Goal: Task Accomplishment & Management: Manage account settings

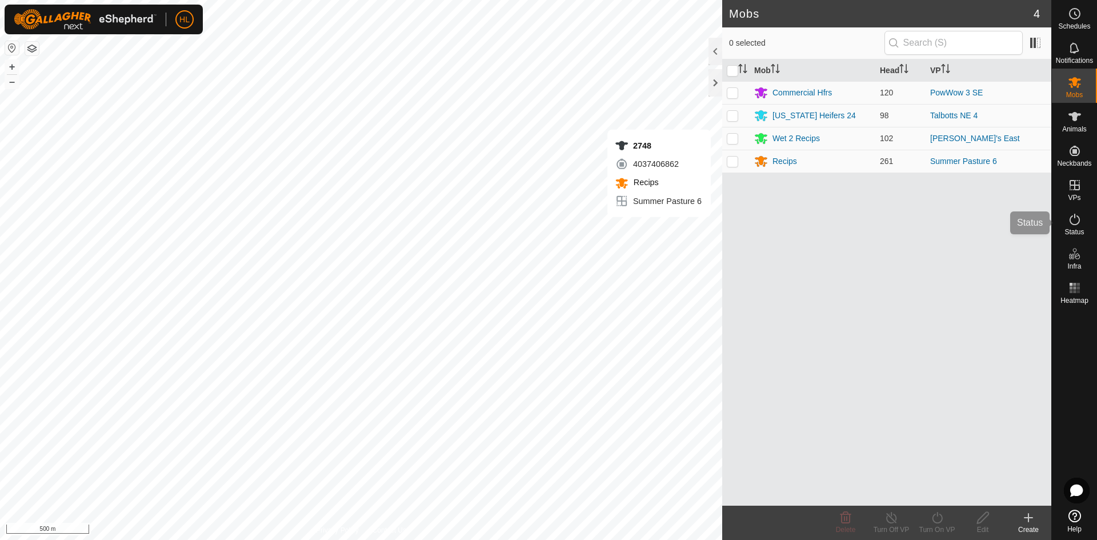
click at [1079, 225] on icon at bounding box center [1075, 220] width 14 height 14
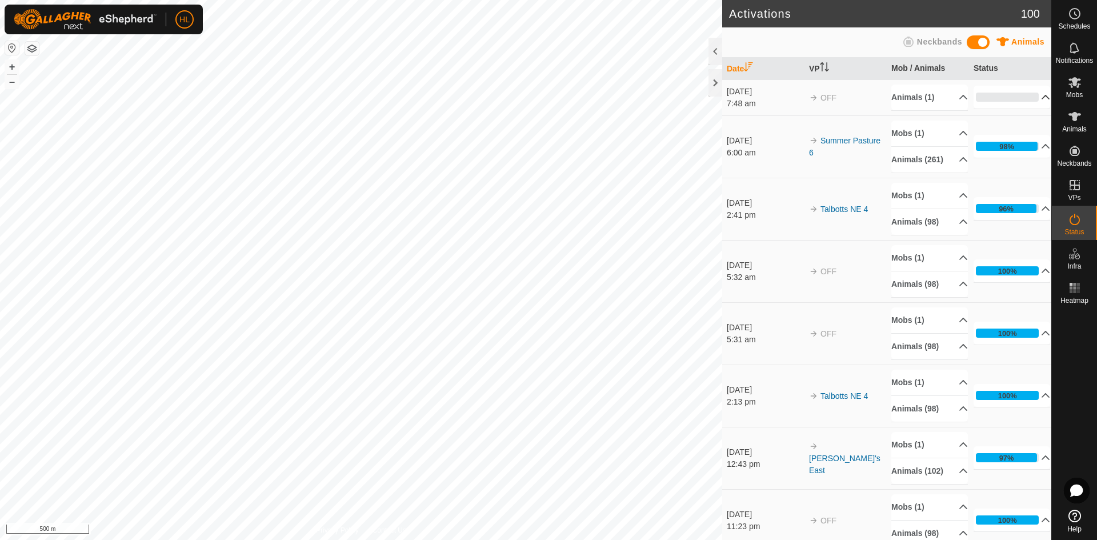
click at [995, 101] on p-accordion-header "0%" at bounding box center [1011, 97] width 77 height 23
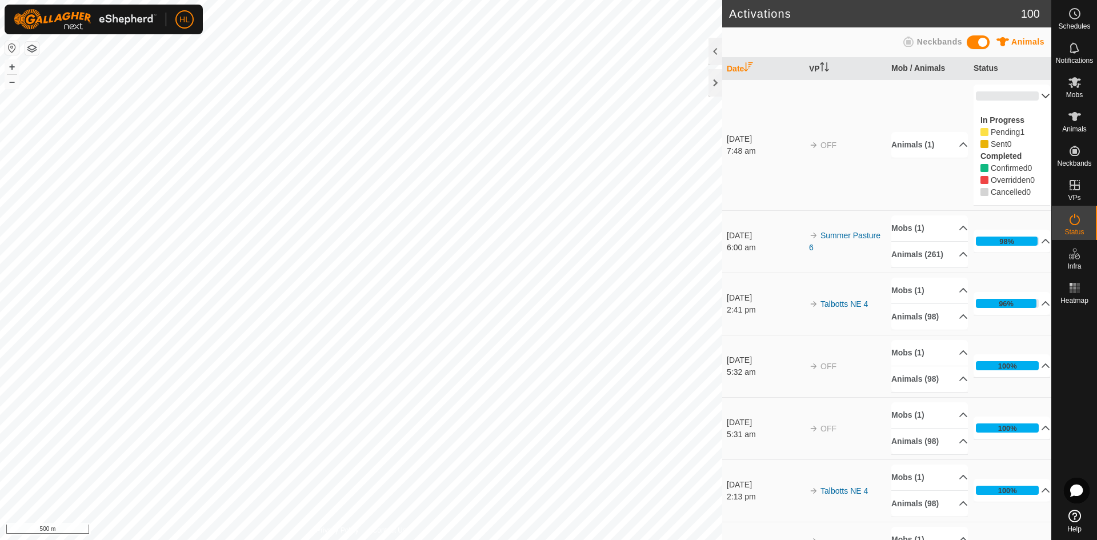
click at [995, 101] on p-accordion-header "0%" at bounding box center [1011, 96] width 77 height 23
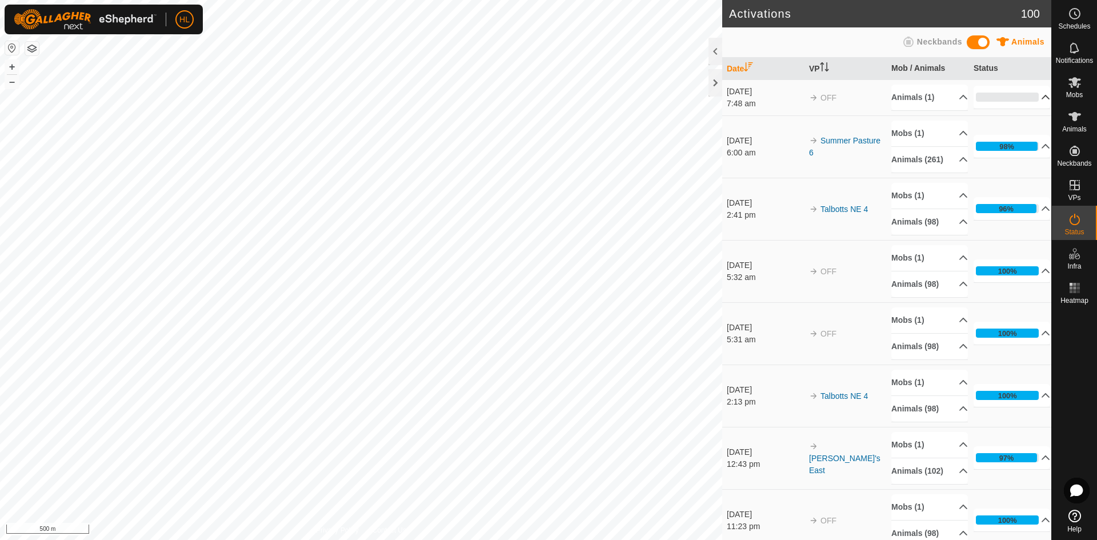
click at [995, 101] on p-accordion-header "0%" at bounding box center [1011, 97] width 77 height 23
click at [938, 97] on p-accordion-header "Animals (1)" at bounding box center [929, 98] width 77 height 26
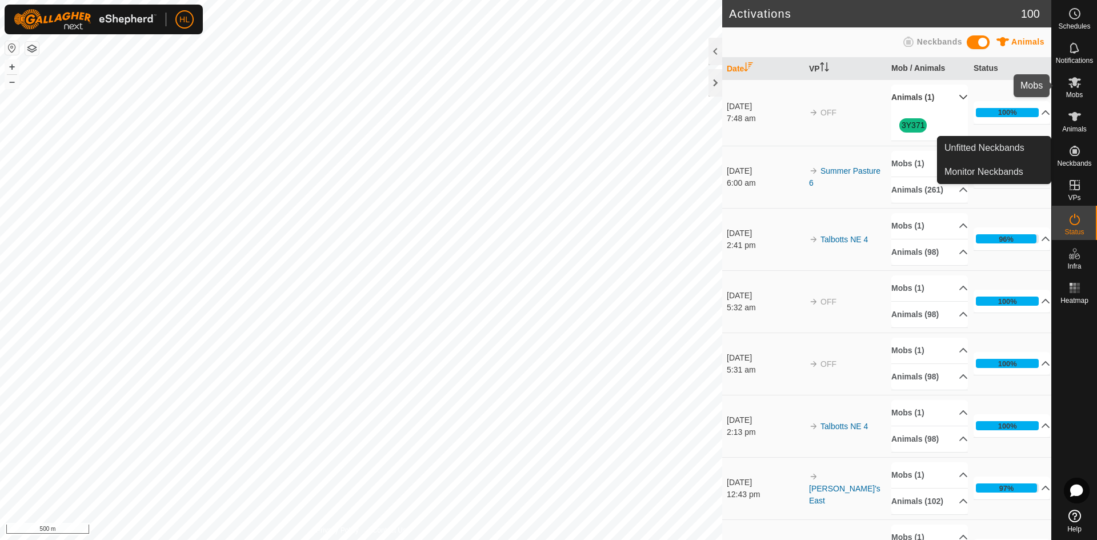
click at [1073, 87] on icon at bounding box center [1075, 82] width 14 height 14
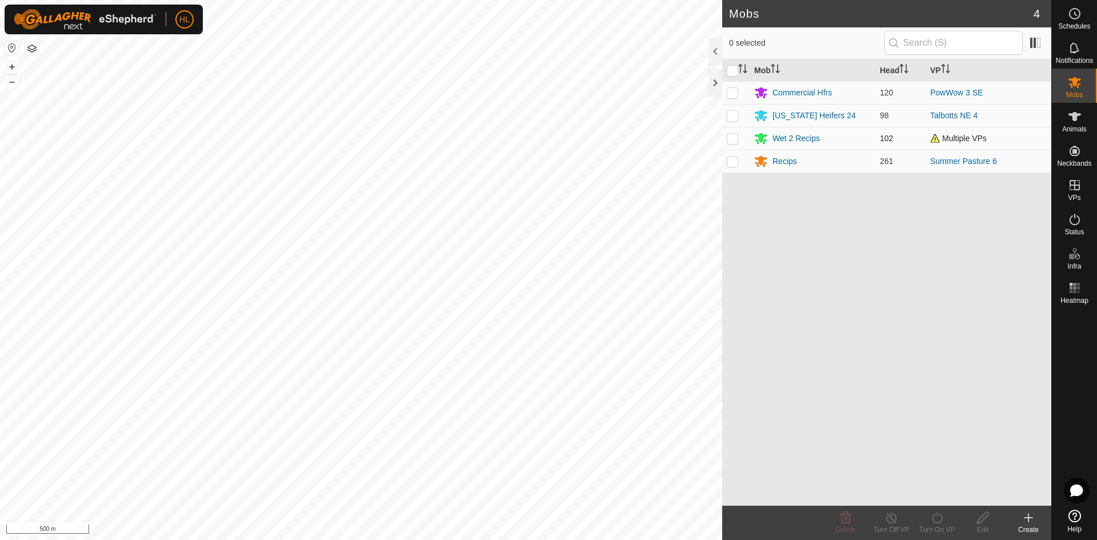
click at [732, 138] on p-checkbox at bounding box center [732, 138] width 11 height 9
checkbox input "true"
click at [896, 522] on icon at bounding box center [891, 518] width 14 height 14
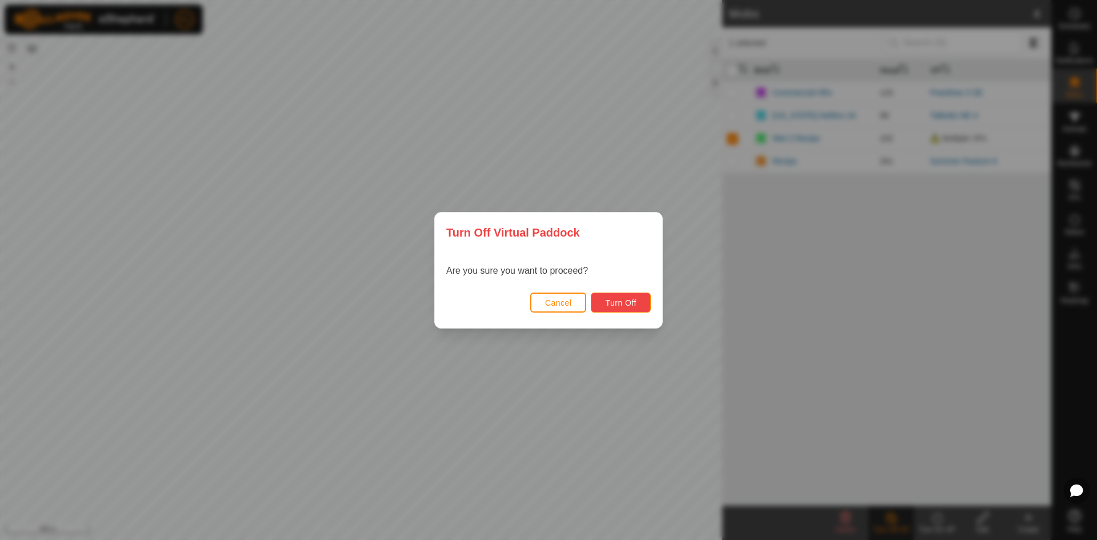
click at [622, 300] on span "Turn Off" at bounding box center [620, 302] width 31 height 9
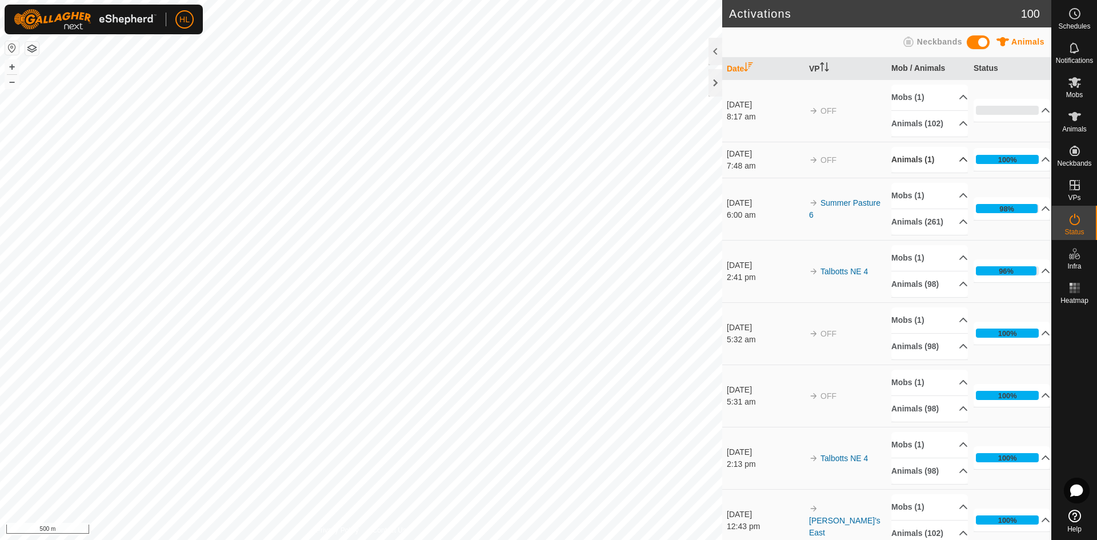
click at [951, 173] on p-accordion-header "Animals (1)" at bounding box center [929, 160] width 77 height 26
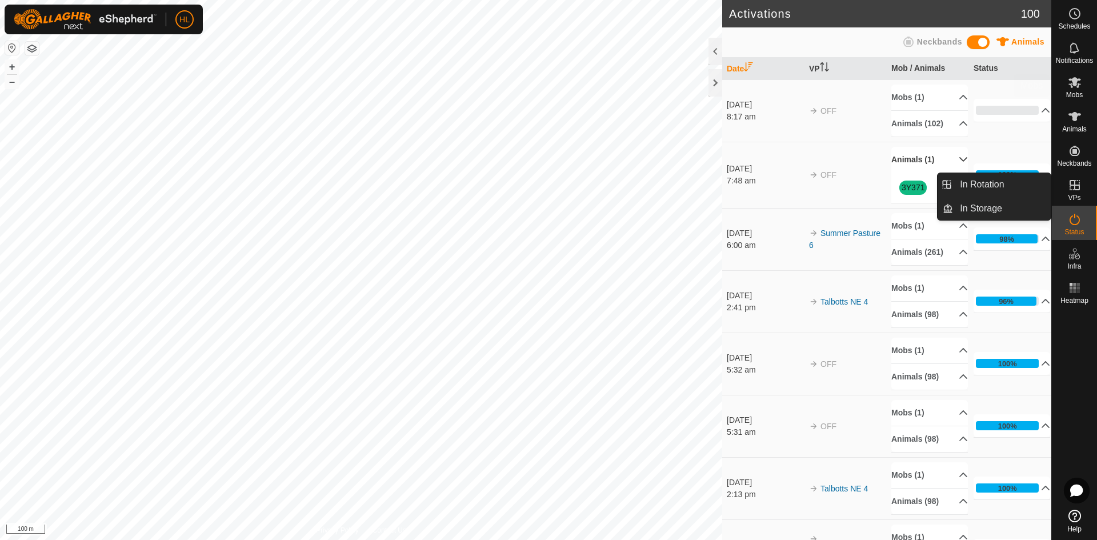
click at [1072, 85] on icon at bounding box center [1075, 82] width 14 height 14
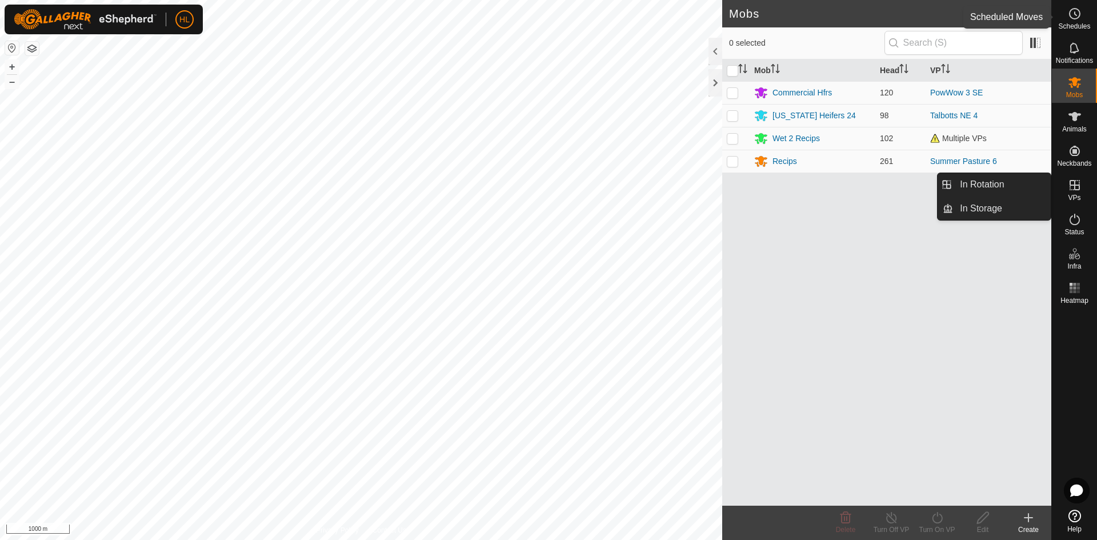
click at [1075, 26] on span "Schedules" at bounding box center [1074, 26] width 32 height 7
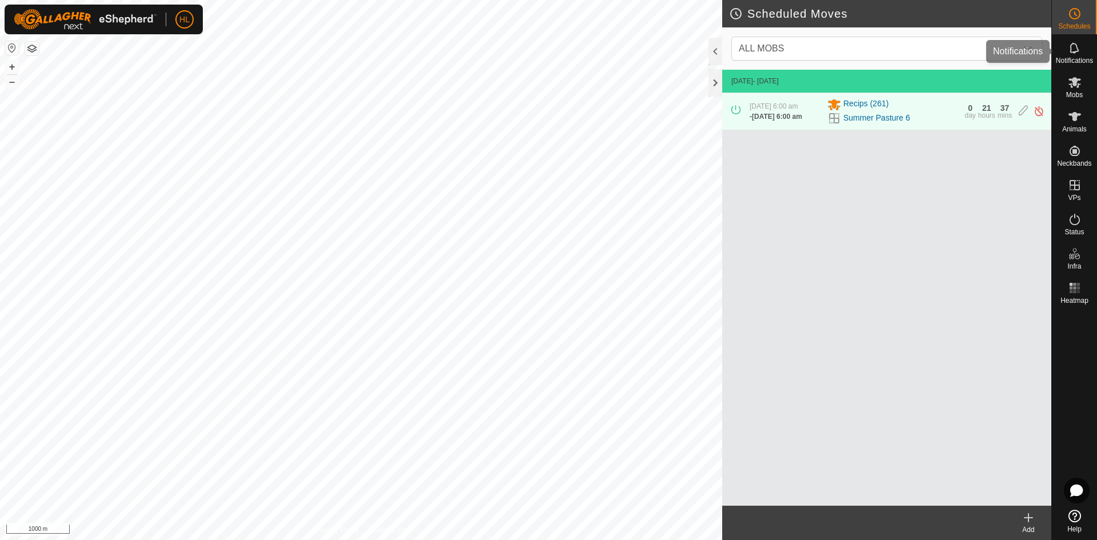
click at [1075, 47] on icon at bounding box center [1075, 48] width 14 height 14
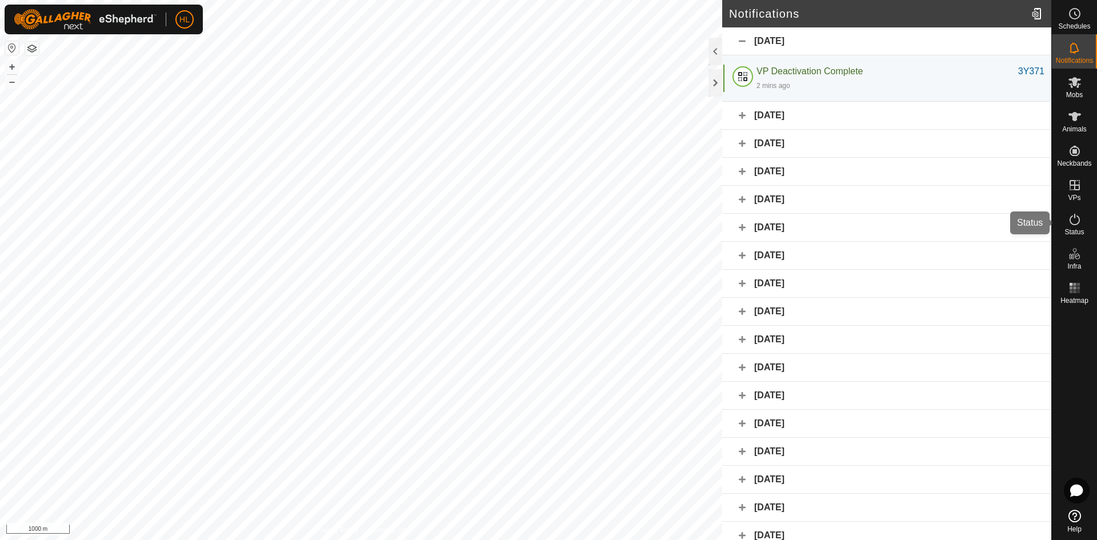
click at [1075, 229] on span "Status" at bounding box center [1073, 232] width 19 height 7
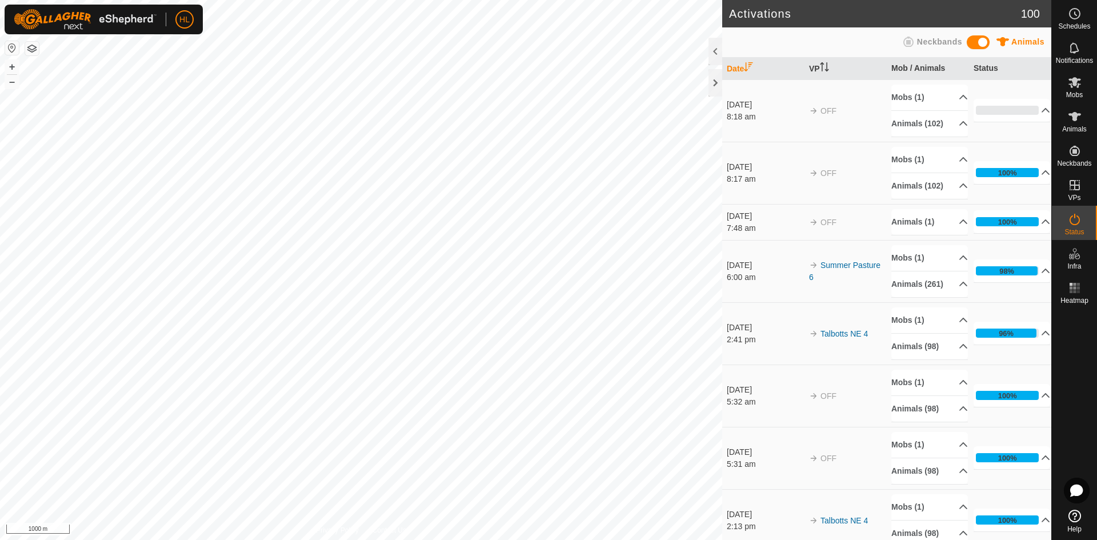
click at [1008, 122] on p-accordion-panel "0% In Progress Pending 101 Sent 0 Completed Confirmed 1 Overridden 0 Cancelled 0" at bounding box center [1011, 110] width 77 height 23
click at [1017, 122] on p-accordion-header "0%" at bounding box center [1011, 110] width 77 height 23
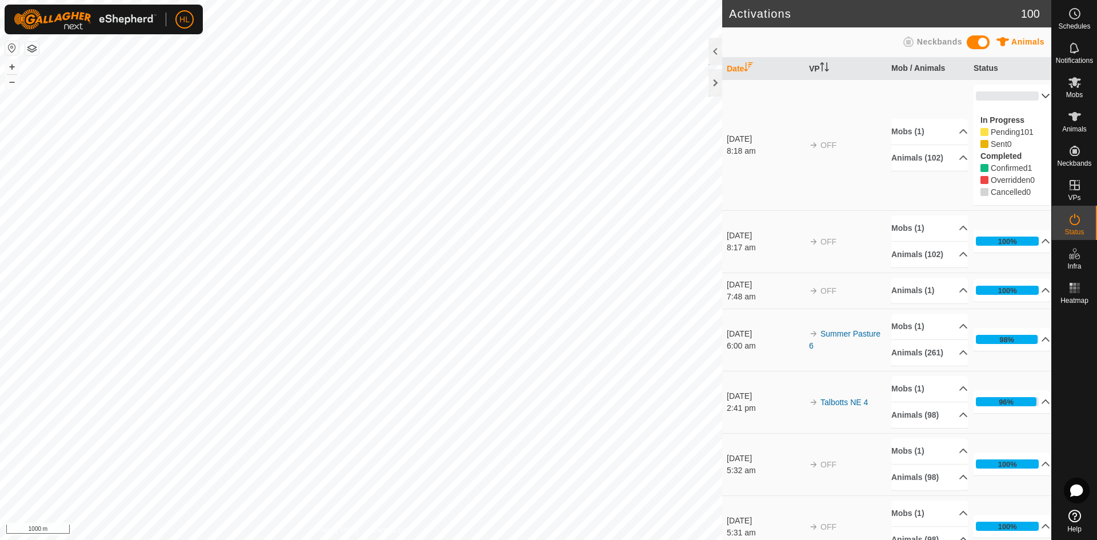
click at [1031, 95] on p-accordion-header "0%" at bounding box center [1011, 96] width 77 height 23
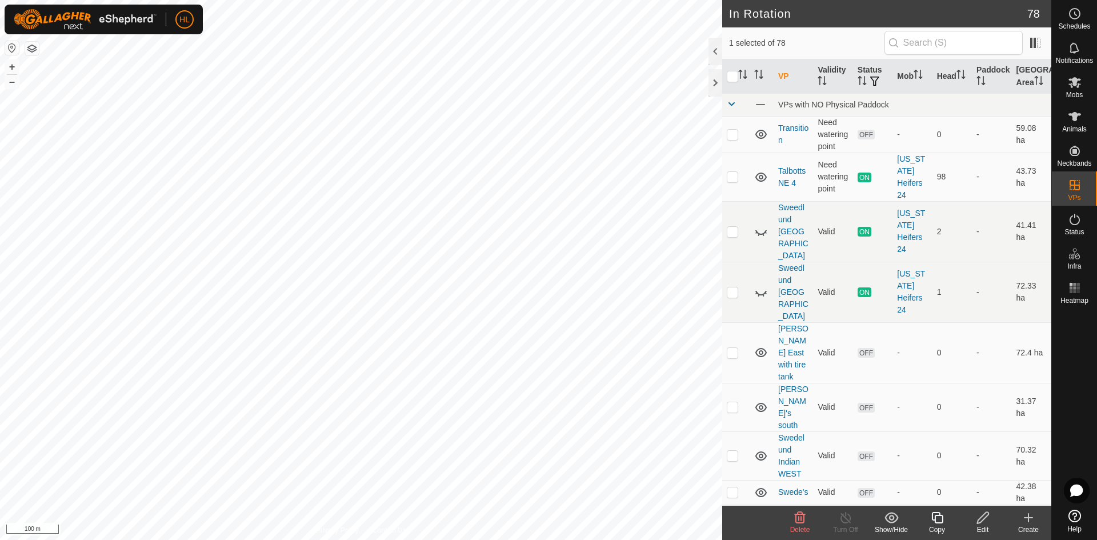
checkbox input "false"
checkbox input "true"
checkbox input "false"
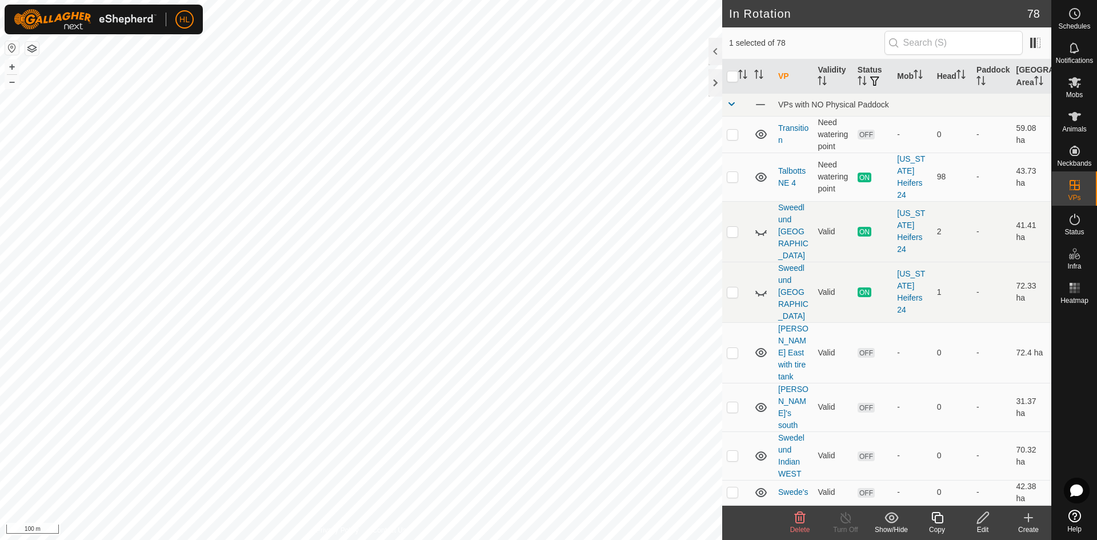
checkbox input "true"
checkbox input "false"
checkbox input "true"
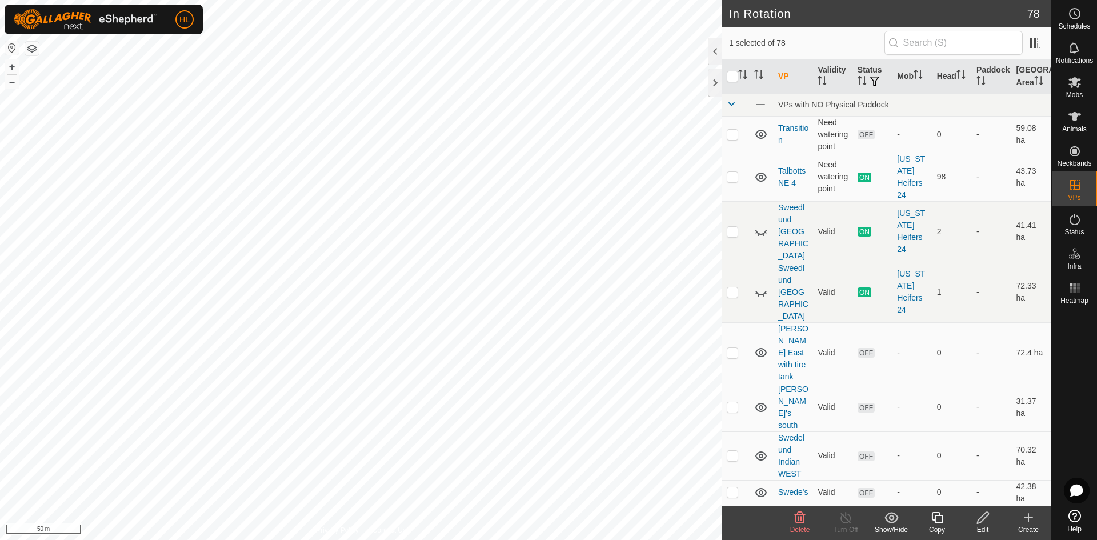
checkbox input "false"
click at [988, 527] on div "Edit" at bounding box center [983, 529] width 46 height 10
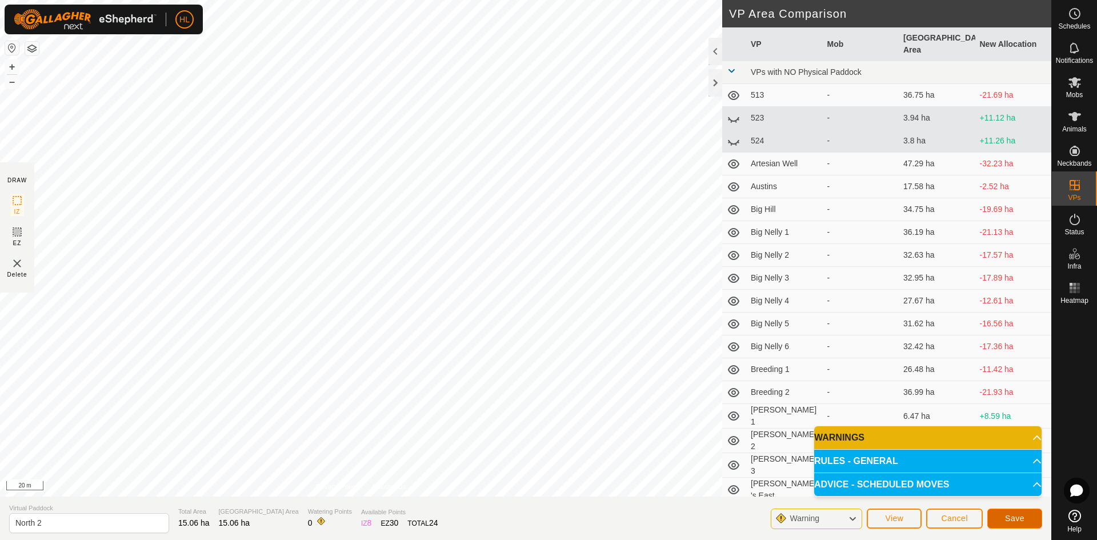
click at [1011, 523] on button "Save" at bounding box center [1014, 518] width 55 height 20
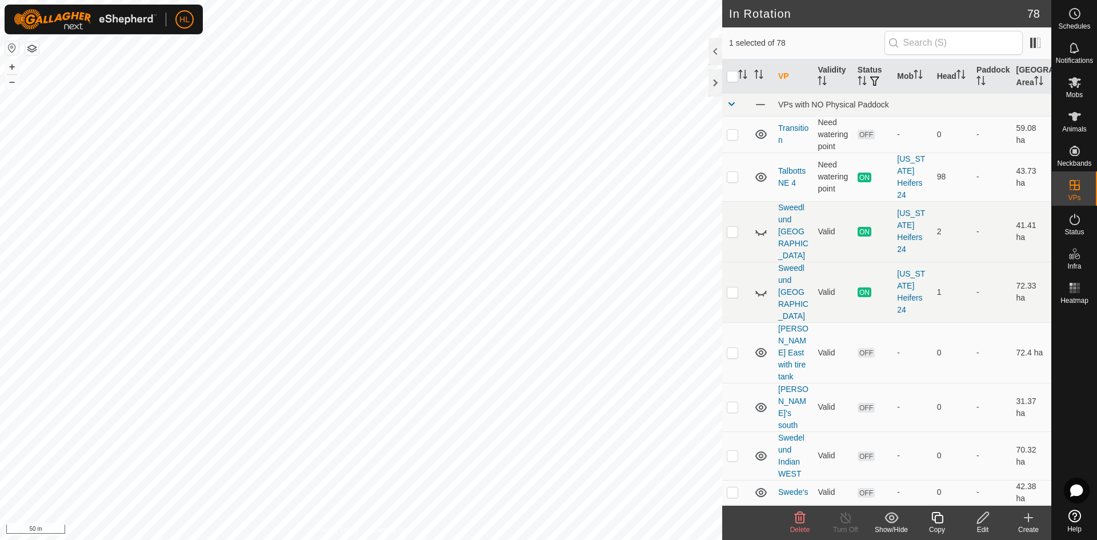
checkbox input "false"
checkbox input "true"
click at [975, 524] on div "Edit" at bounding box center [983, 529] width 46 height 10
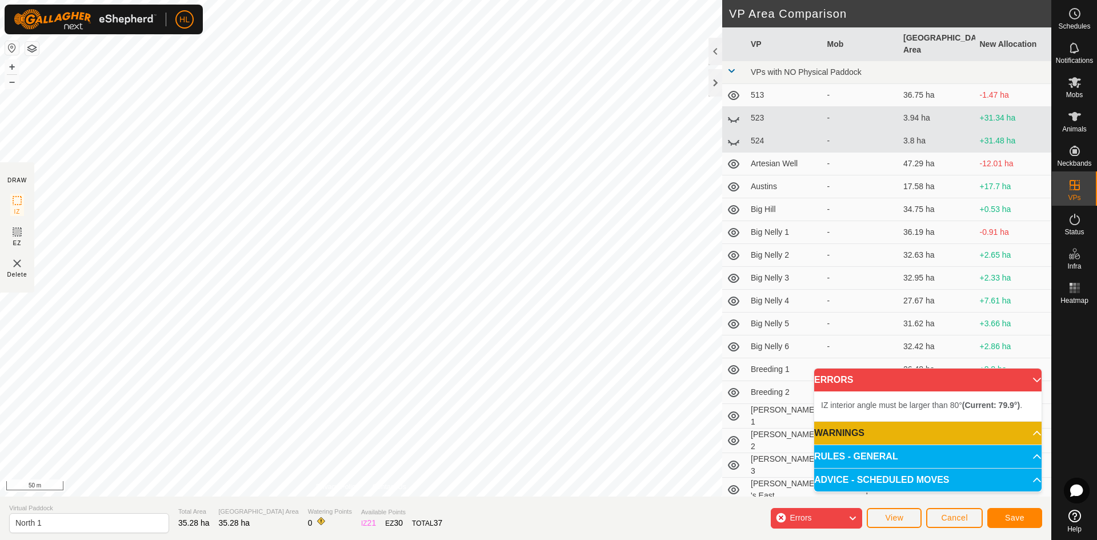
click at [680, 381] on div "IZ interior angle must be larger than 80° (Current: 79.9°) . + – ⇧ i 50 m" at bounding box center [361, 248] width 722 height 496
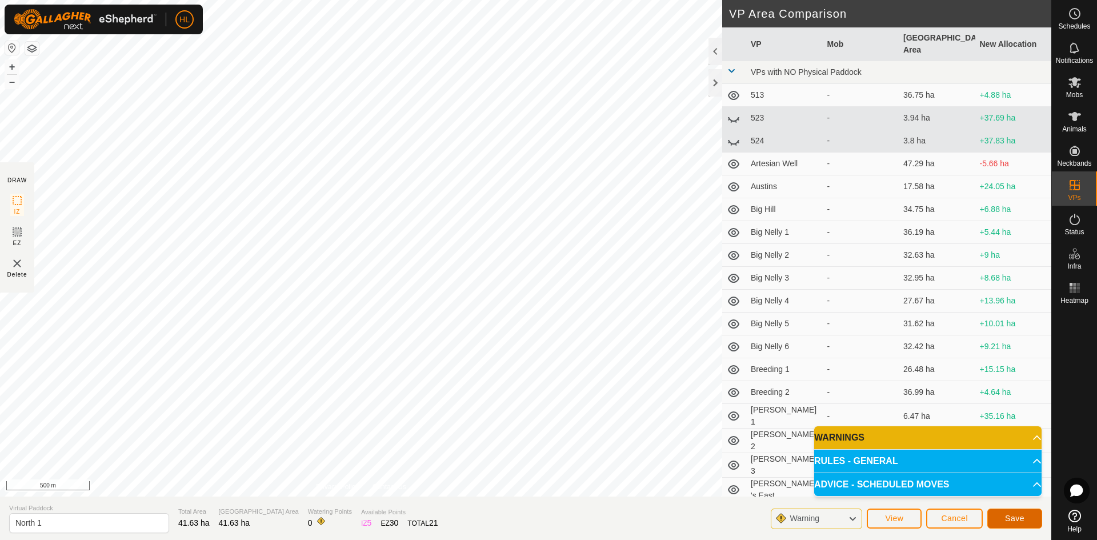
click at [1020, 515] on span "Save" at bounding box center [1014, 518] width 19 height 9
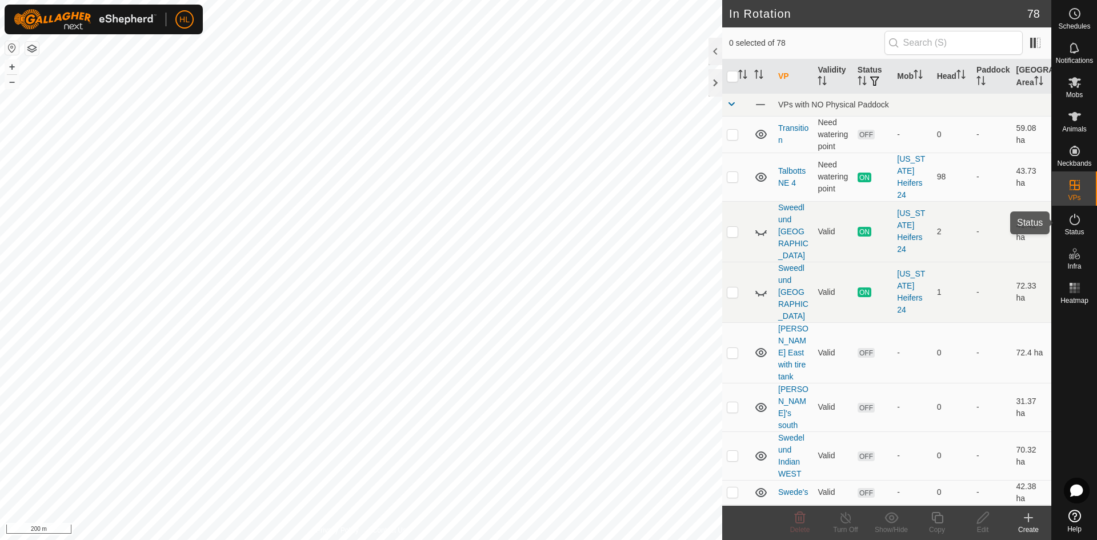
click at [1075, 227] on es-activation-svg-icon at bounding box center [1074, 219] width 21 height 18
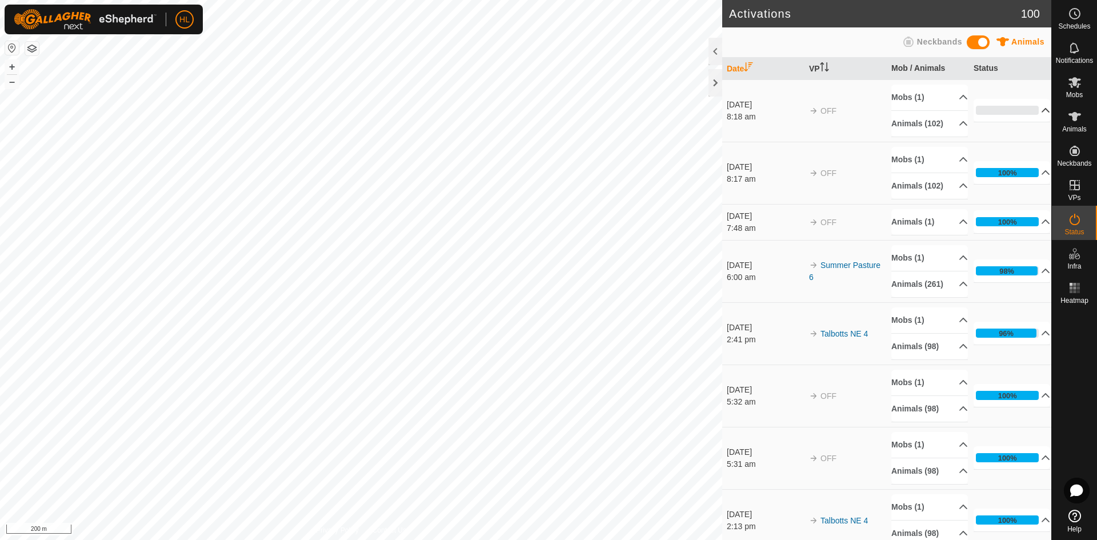
click at [1002, 121] on p-accordion-header "0%" at bounding box center [1011, 110] width 77 height 23
click at [1020, 115] on div "9%" at bounding box center [1007, 110] width 63 height 9
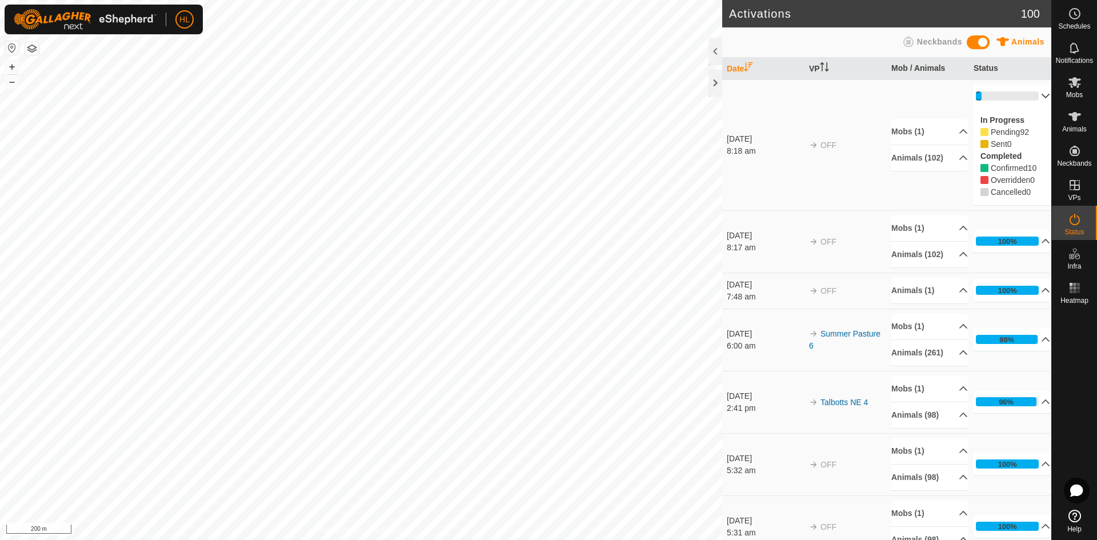
click at [1024, 99] on p-accordion-header "9%" at bounding box center [1011, 96] width 77 height 23
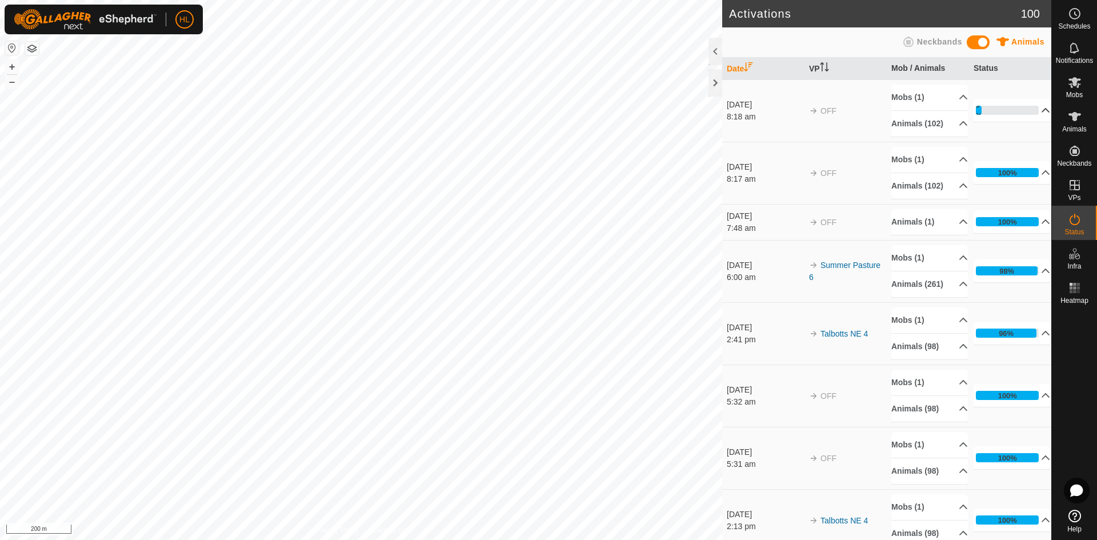
click at [1027, 98] on td "9% In Progress Pending 92 Sent 0 Completed Confirmed 10 Overridden 0 Cancelled 0" at bounding box center [1010, 110] width 82 height 62
click at [1025, 113] on p-accordion-header "9%" at bounding box center [1011, 110] width 77 height 23
click at [1031, 110] on p-accordion-header "9%" at bounding box center [1011, 110] width 77 height 23
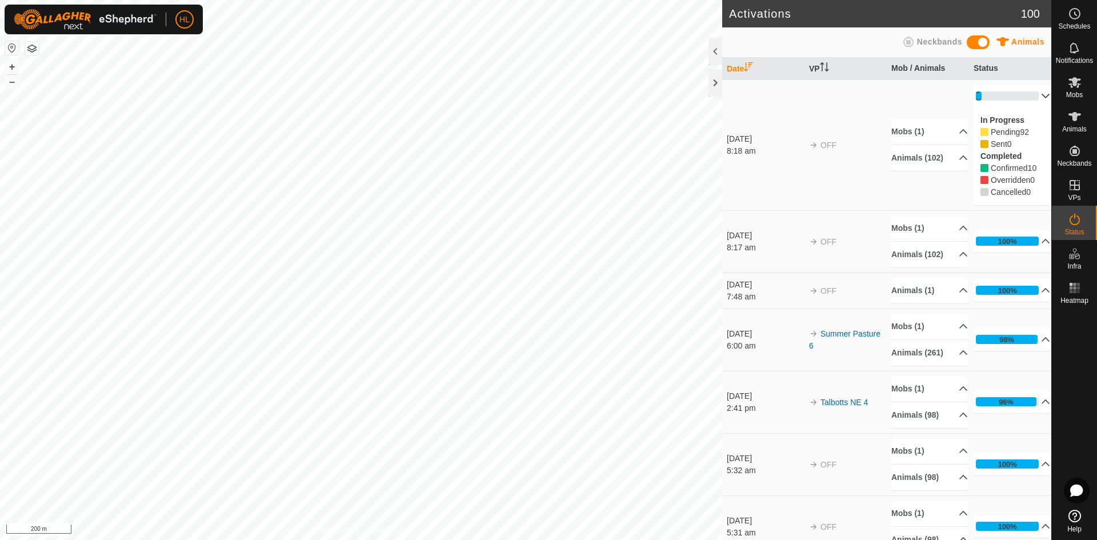
click at [1027, 102] on p-accordion-header "9%" at bounding box center [1011, 96] width 77 height 23
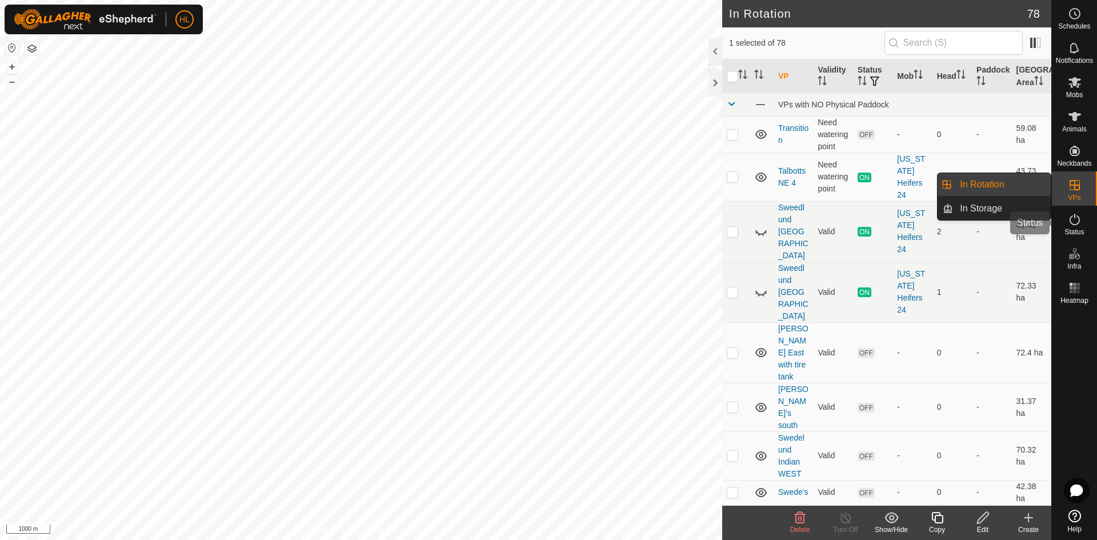
click at [1075, 219] on icon at bounding box center [1075, 220] width 14 height 14
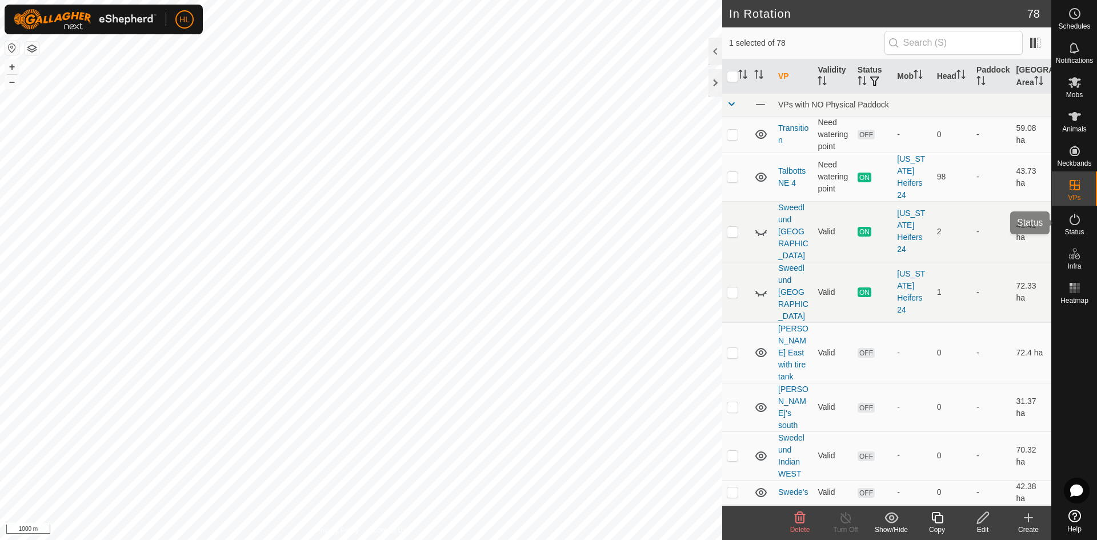
click at [1075, 219] on icon at bounding box center [1075, 220] width 14 height 14
click at [1073, 227] on es-activation-svg-icon at bounding box center [1074, 219] width 21 height 18
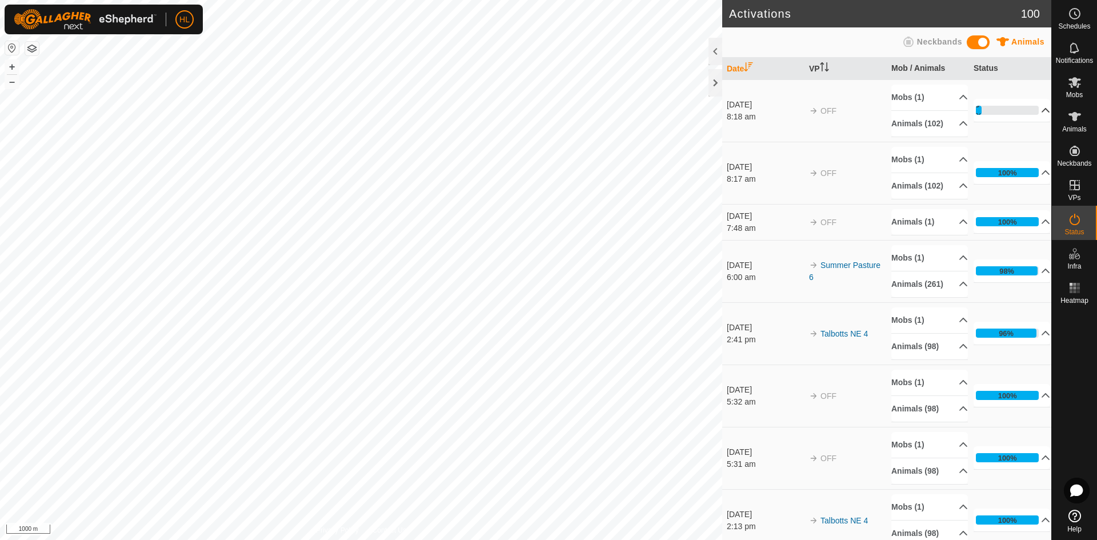
click at [1008, 114] on p-accordion-header "9%" at bounding box center [1011, 110] width 77 height 23
click at [1016, 115] on p-accordion-header "17%" at bounding box center [1011, 110] width 77 height 23
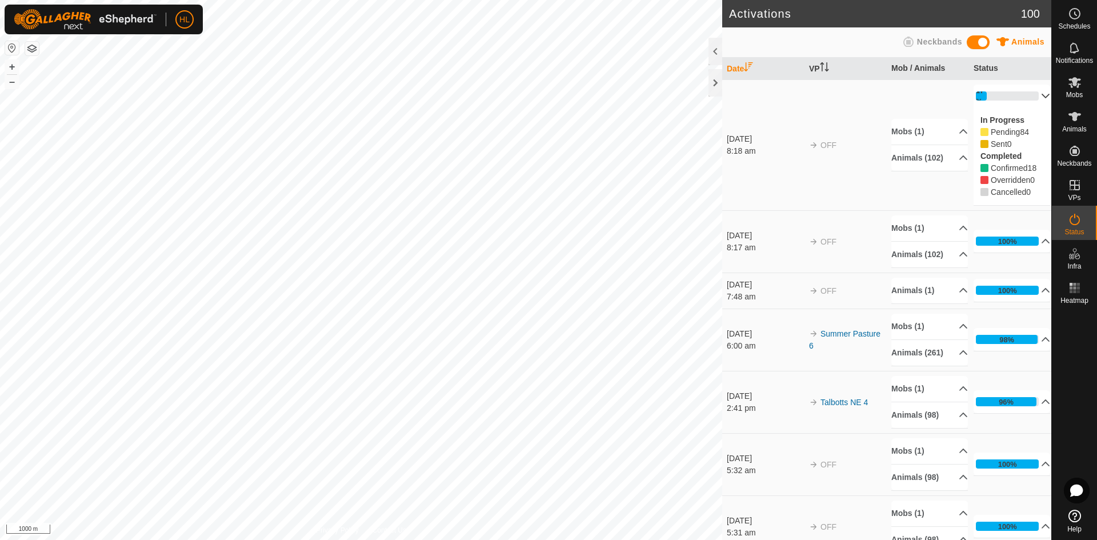
click at [1028, 99] on p-accordion-header "17%" at bounding box center [1011, 96] width 77 height 23
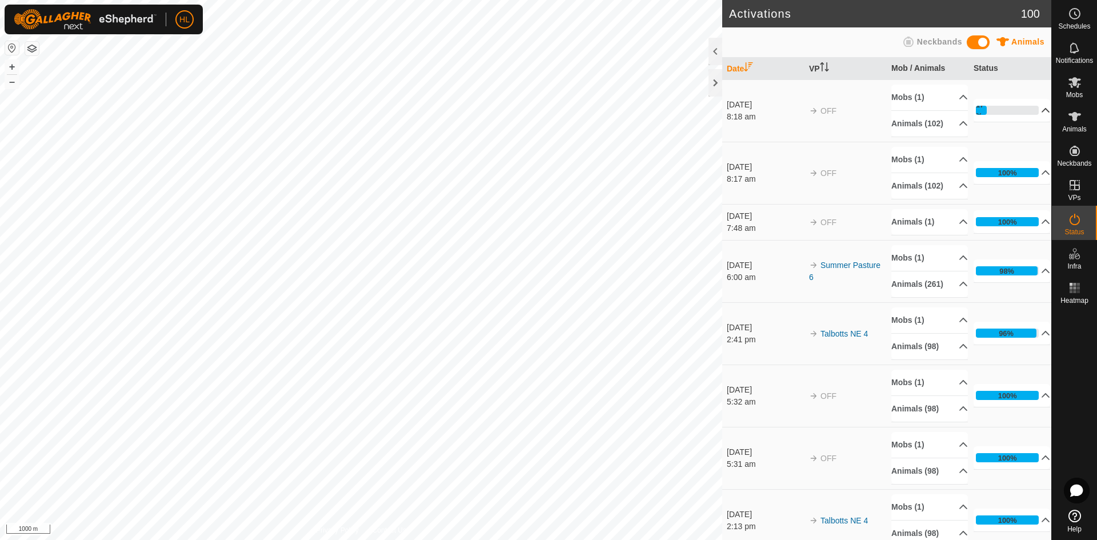
click at [1012, 113] on p-accordion-header "17%" at bounding box center [1011, 110] width 77 height 23
